Goal: Check status: Check status

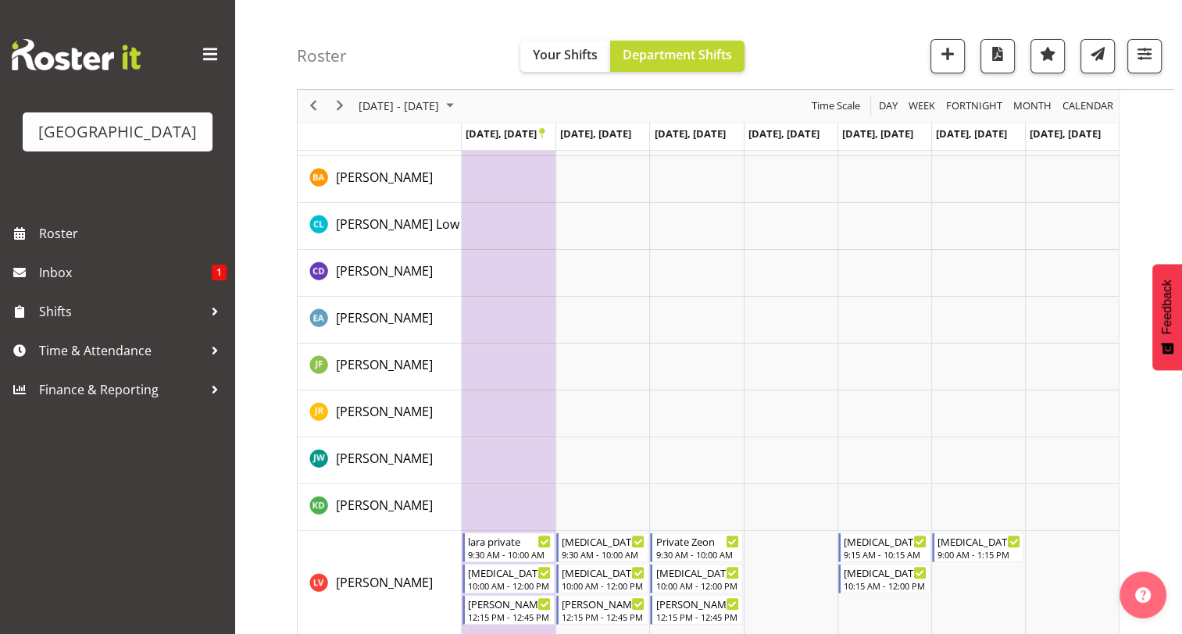
scroll to position [333, 0]
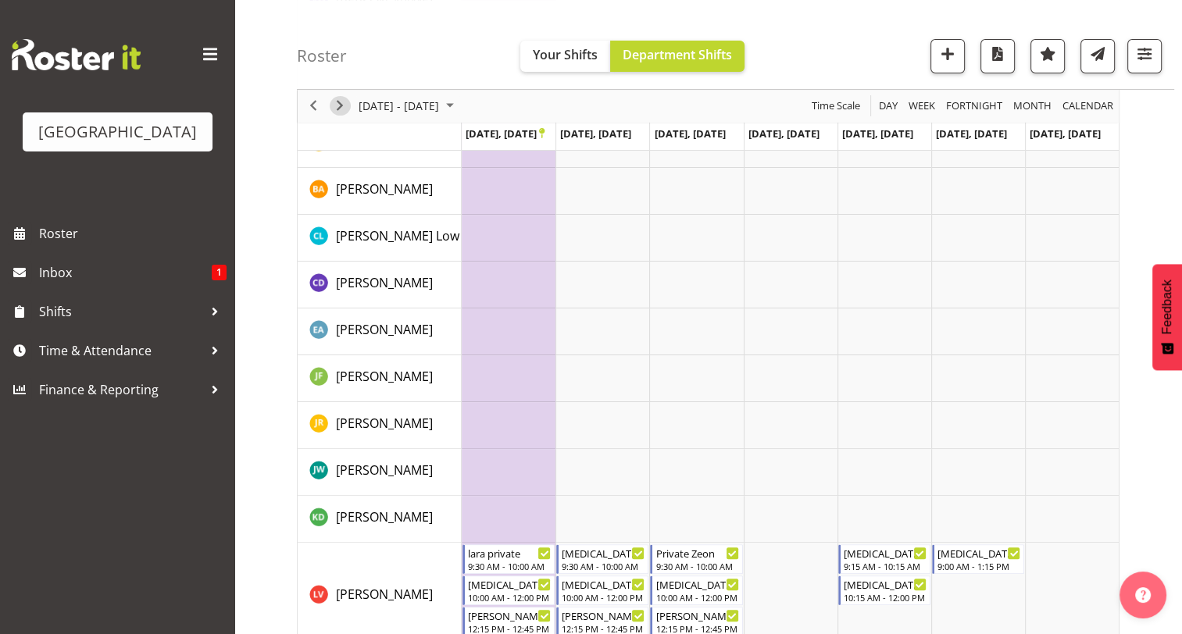
click at [340, 103] on span "Next" at bounding box center [339, 107] width 19 height 20
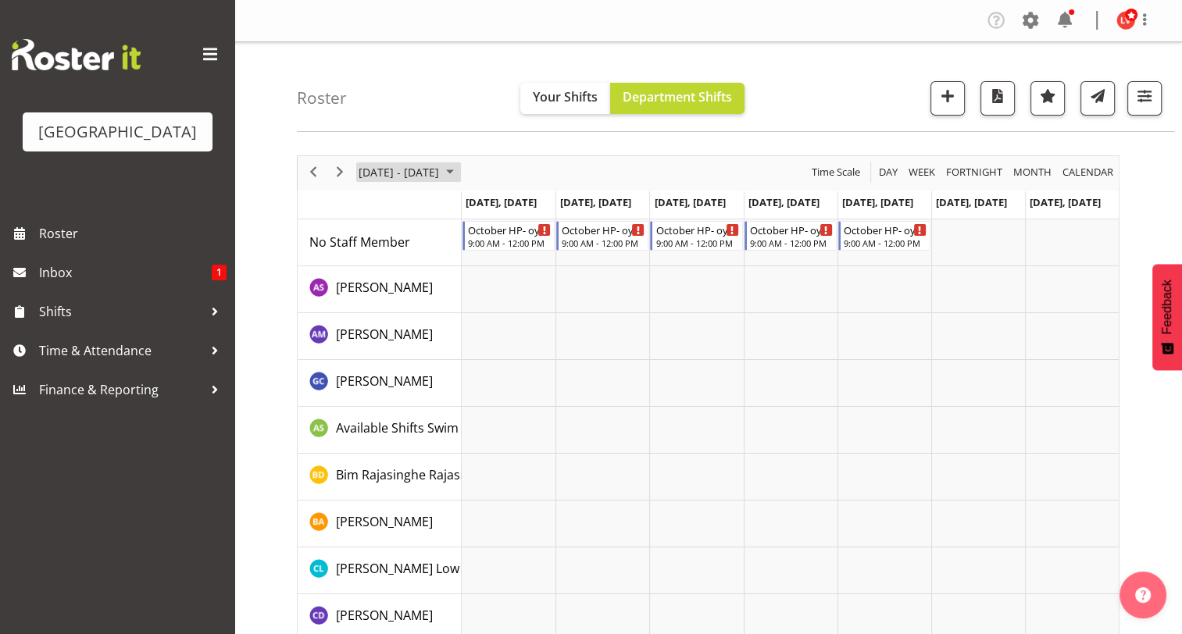
click at [459, 174] on span "September 2024" at bounding box center [449, 172] width 19 height 20
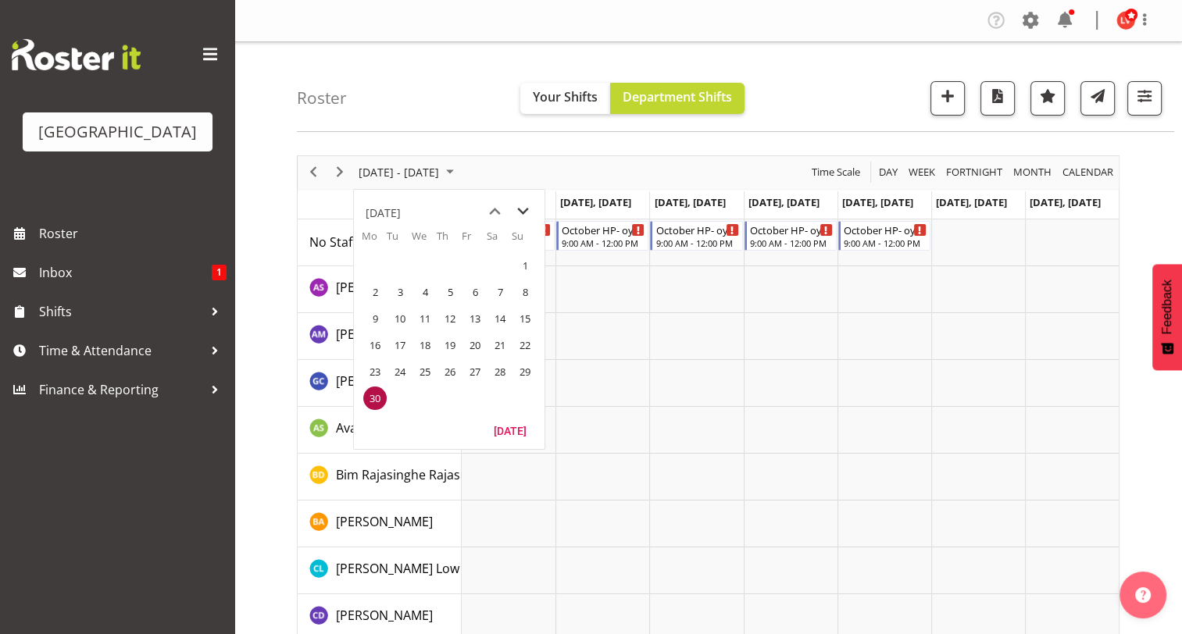
click at [520, 210] on span "next month" at bounding box center [522, 212] width 27 height 28
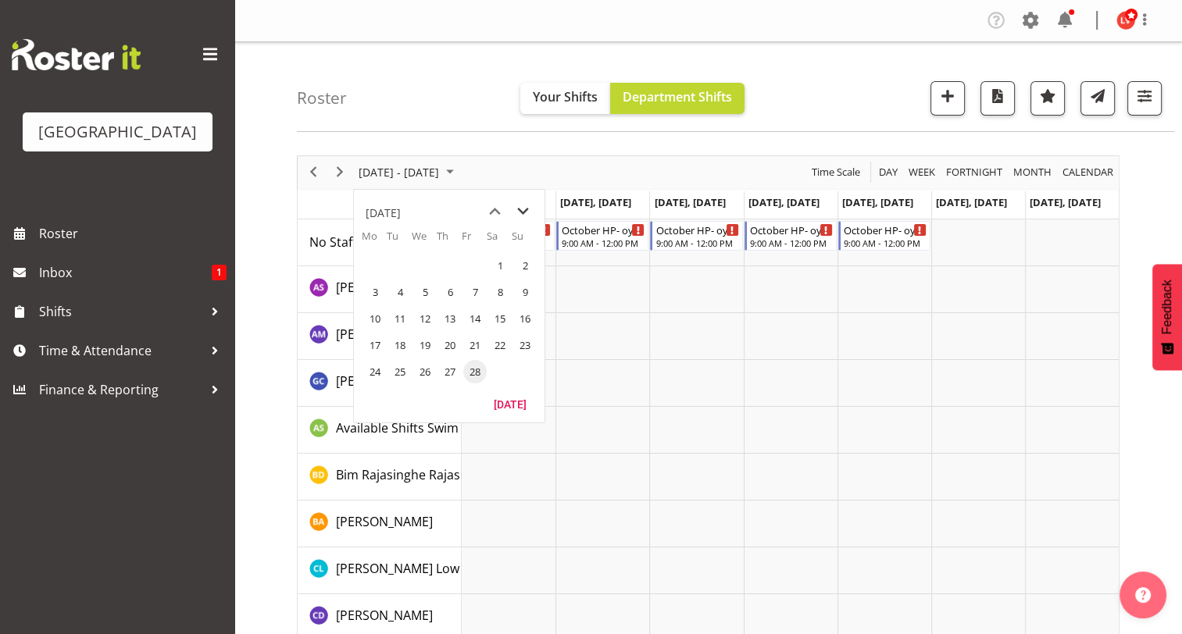
click at [520, 210] on span "next month" at bounding box center [522, 212] width 27 height 28
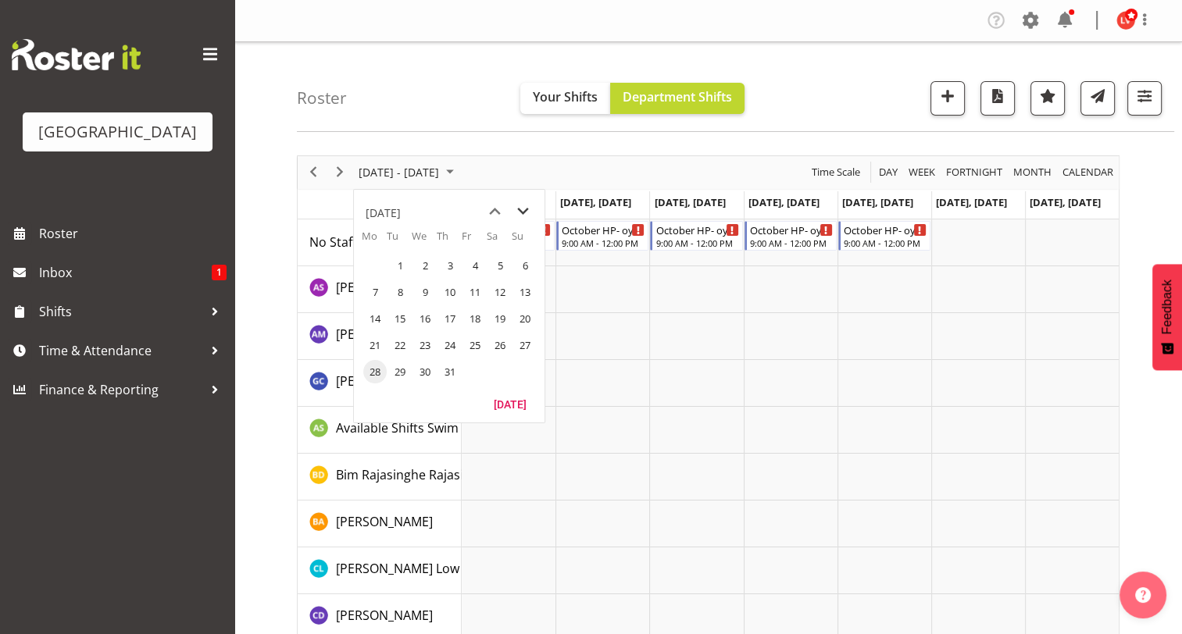
click at [520, 210] on span "next month" at bounding box center [522, 212] width 27 height 28
click at [369, 319] on span "11" at bounding box center [374, 318] width 23 height 23
